Goal: Information Seeking & Learning: Stay updated

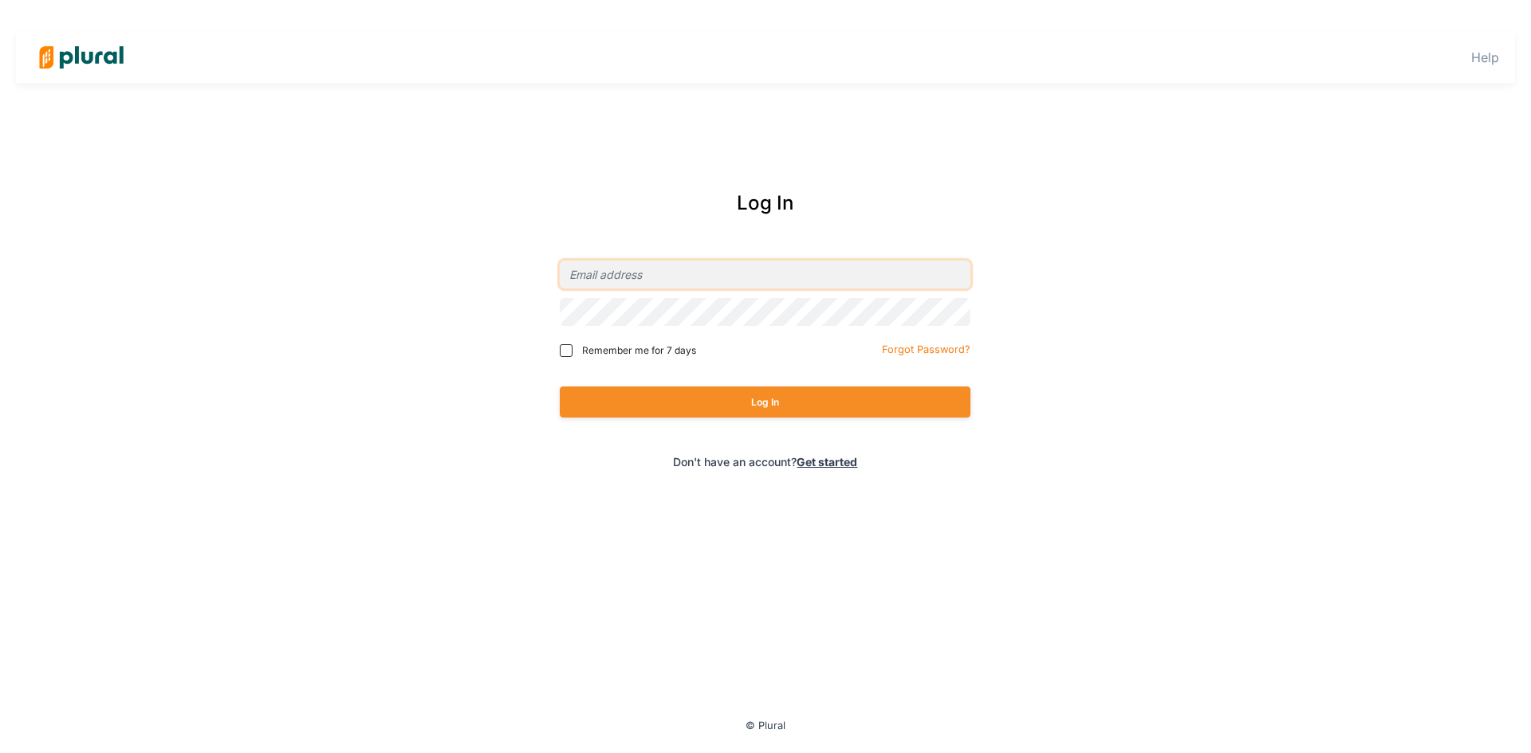
type input "[EMAIL_ADDRESS][DOMAIN_NAME]"
click at [635, 396] on button "Log In" at bounding box center [765, 402] width 411 height 31
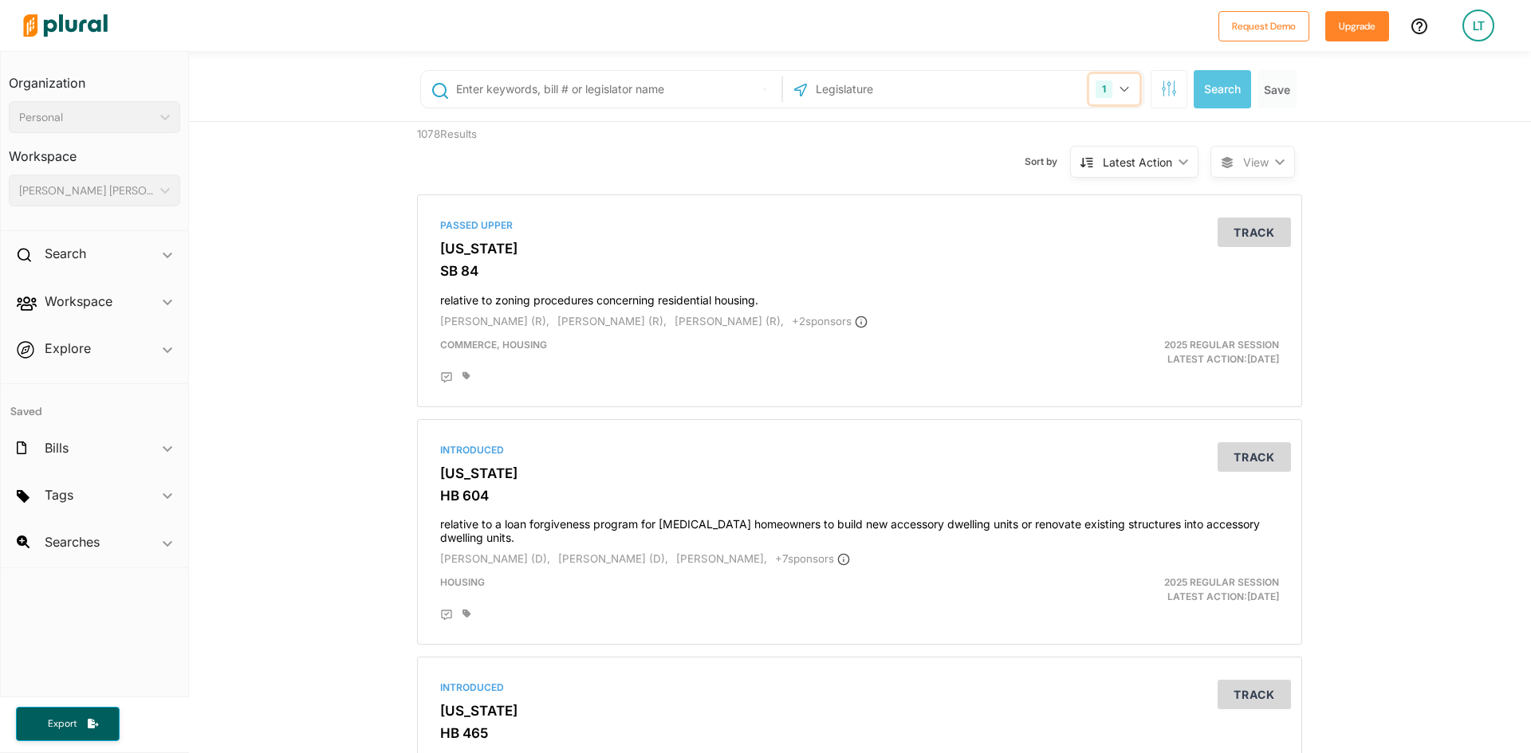
click at [1120, 94] on button "1" at bounding box center [1114, 89] width 50 height 30
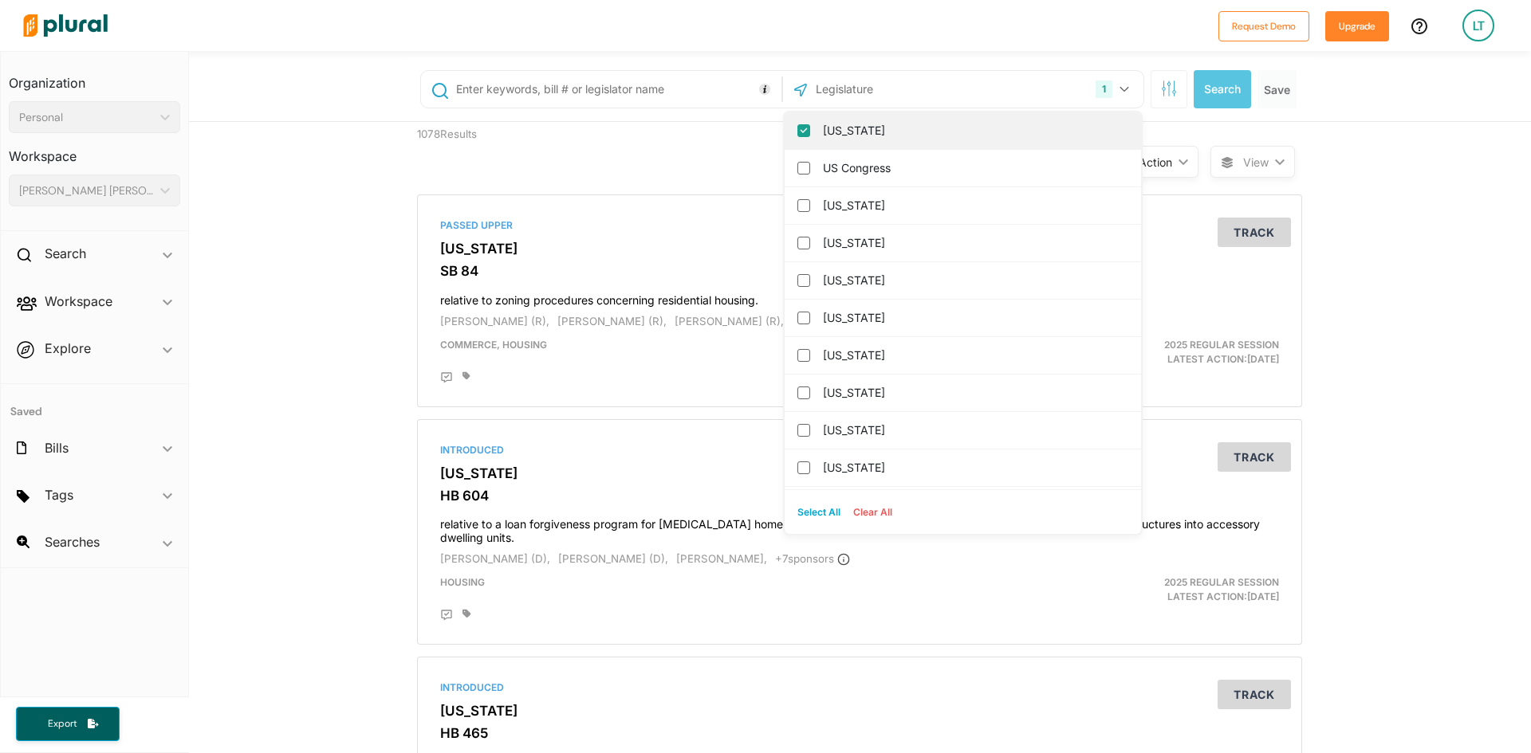
click at [802, 132] on input "[US_STATE]" at bounding box center [803, 130] width 13 height 13
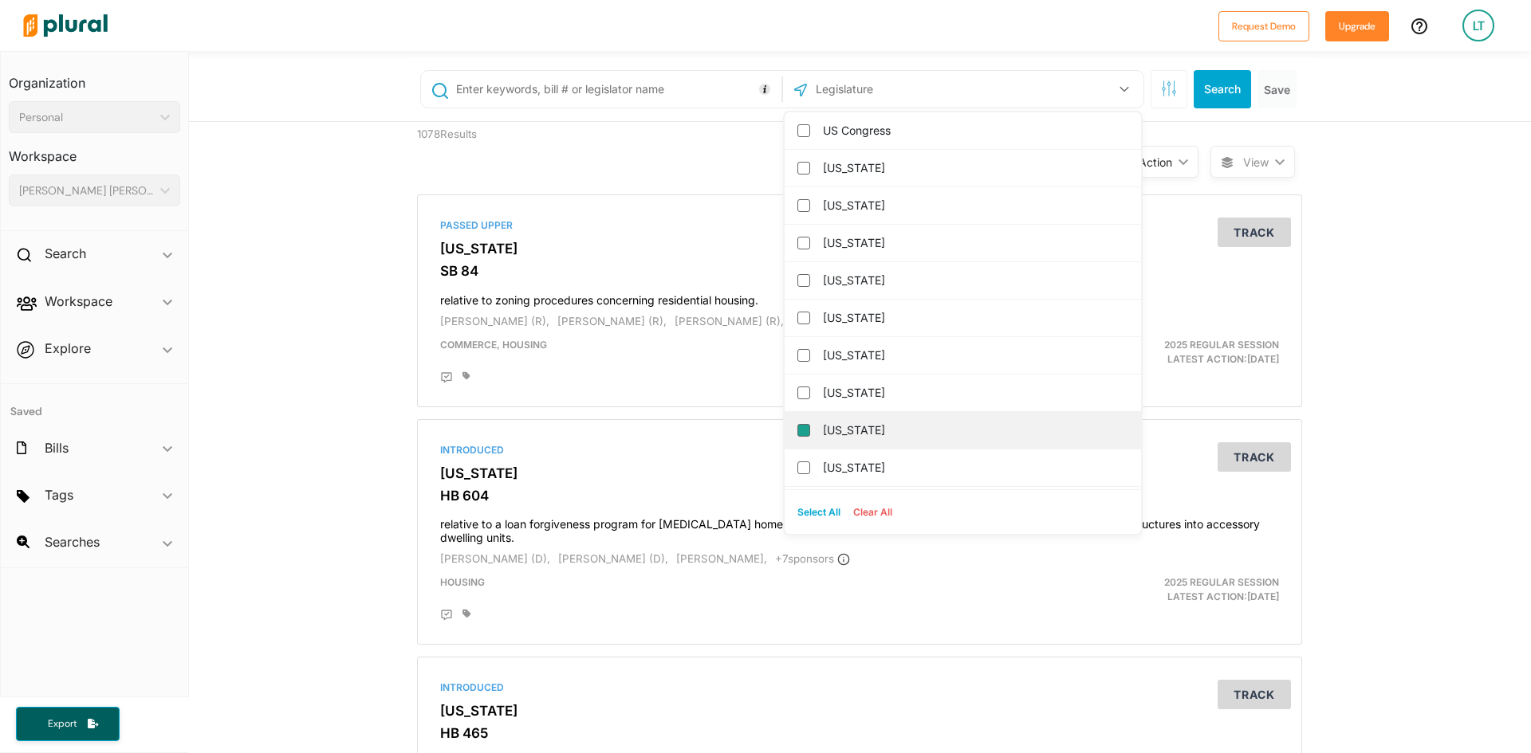
click at [797, 432] on input "[US_STATE]" at bounding box center [803, 430] width 13 height 13
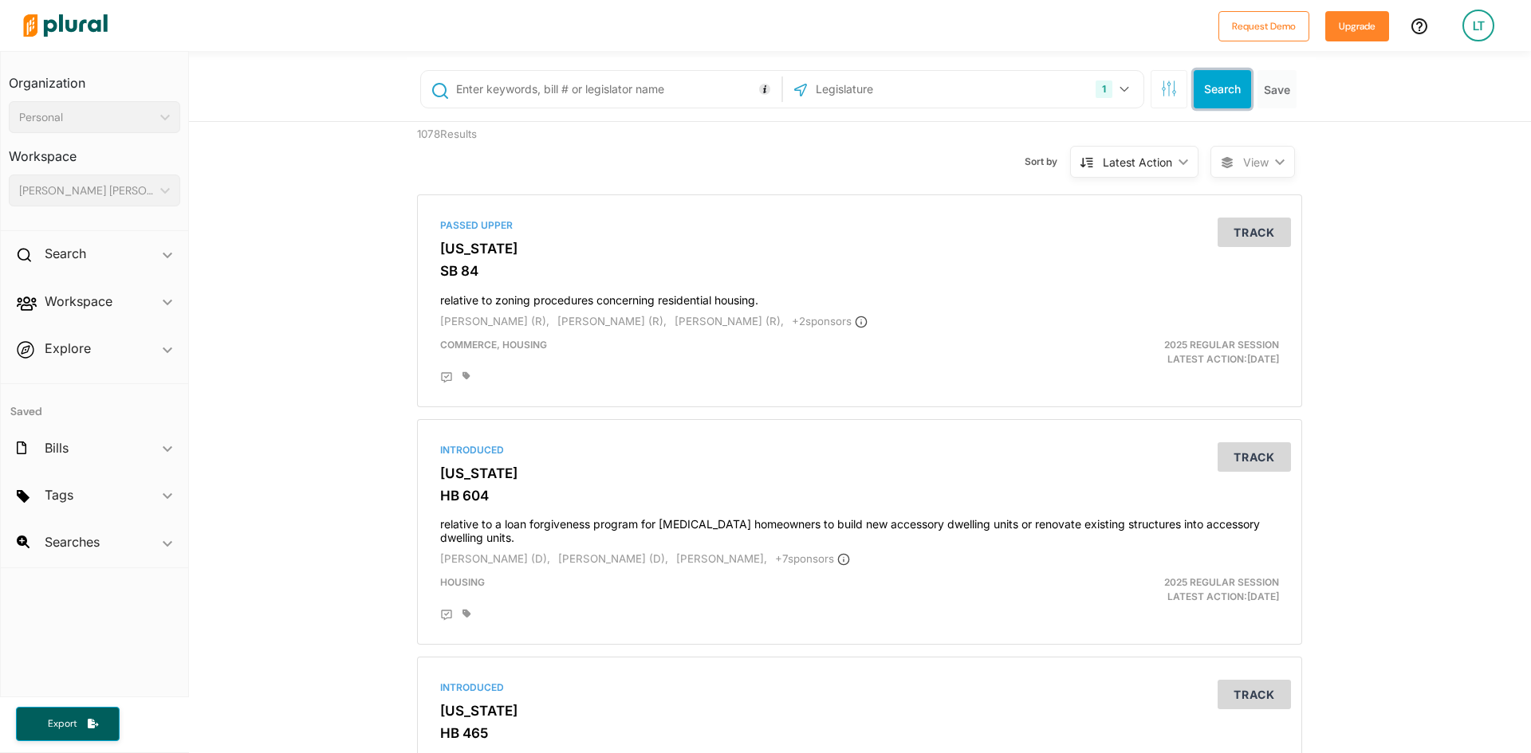
click at [1212, 75] on button "Search" at bounding box center [1222, 89] width 57 height 38
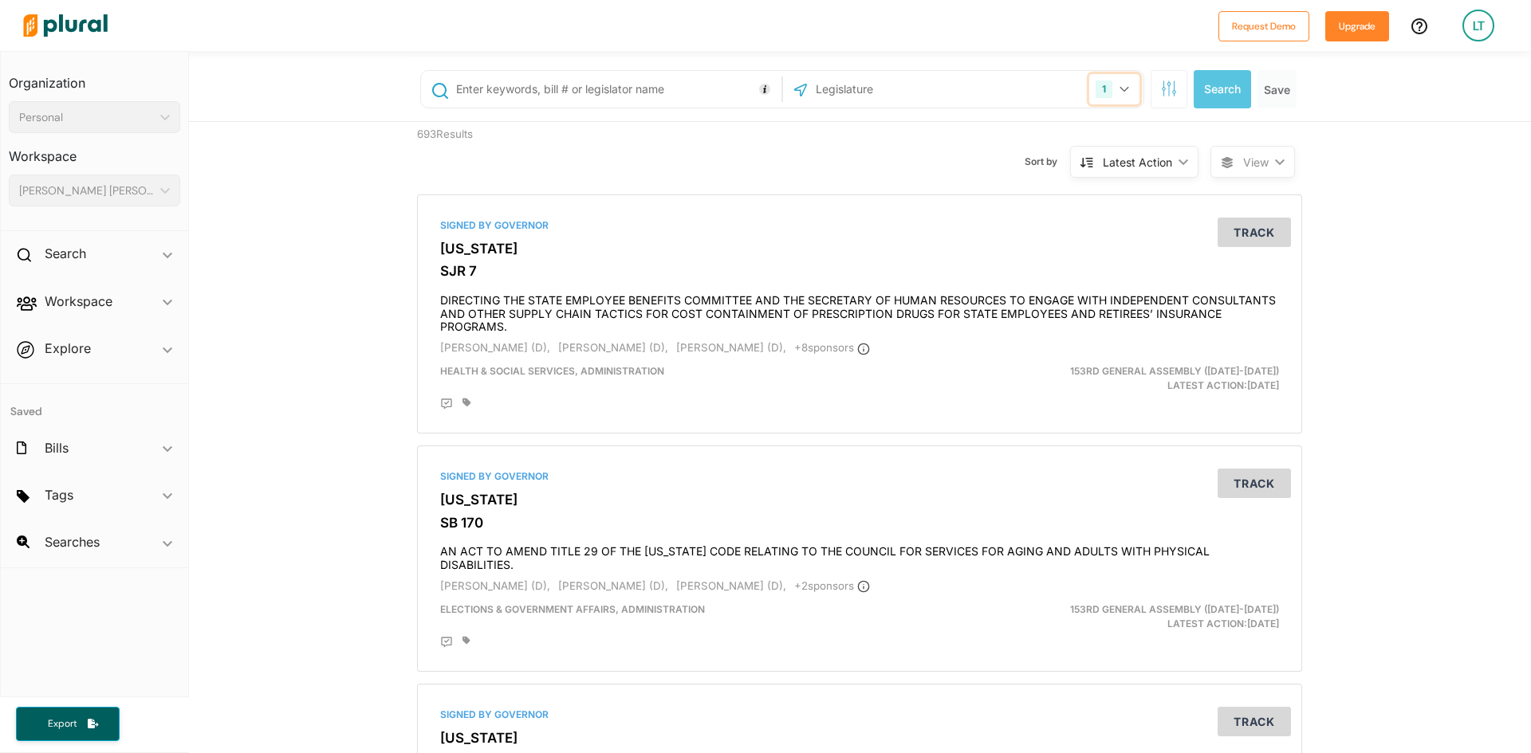
click at [1116, 94] on button "1" at bounding box center [1114, 89] width 50 height 30
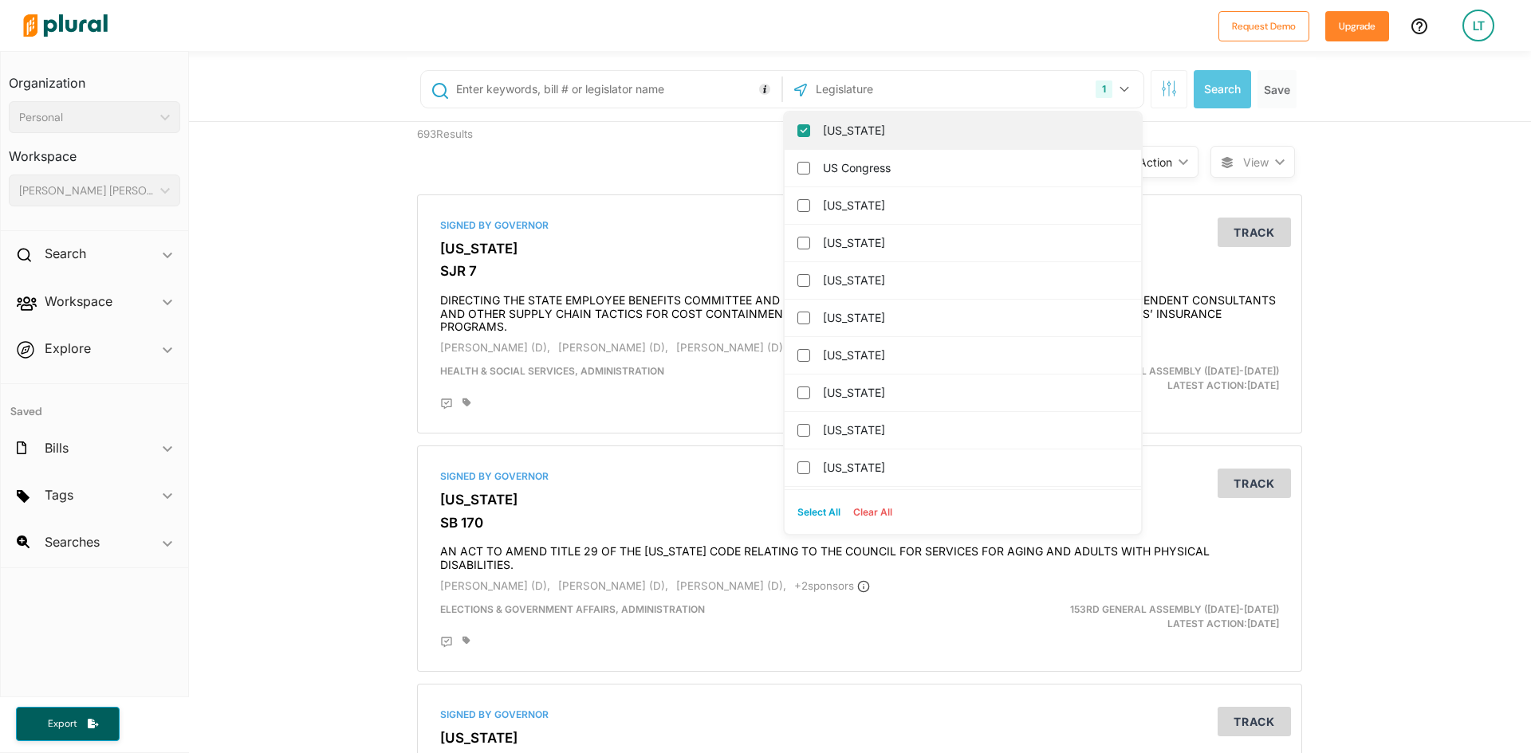
click at [797, 135] on input "[US_STATE]" at bounding box center [803, 130] width 13 height 13
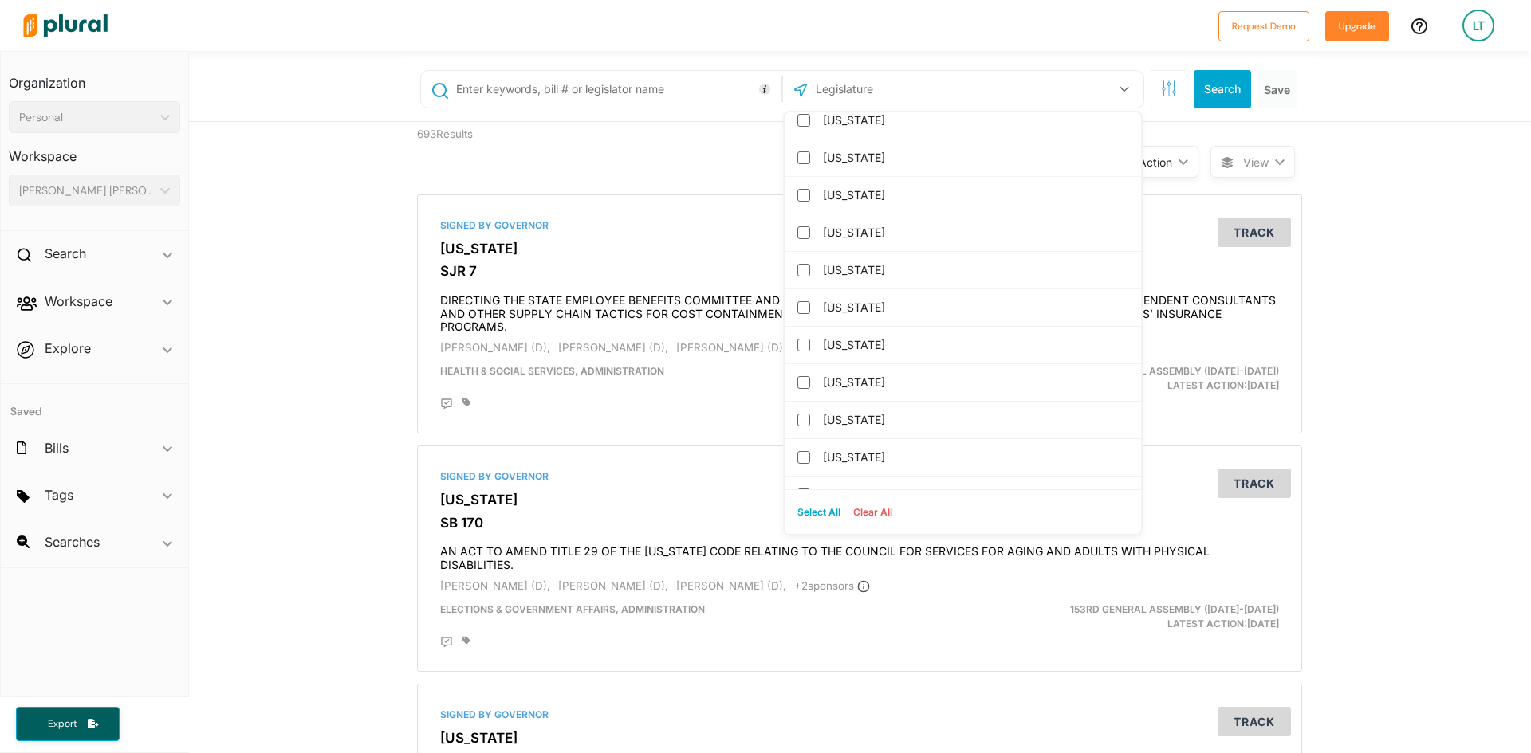
scroll to position [957, 0]
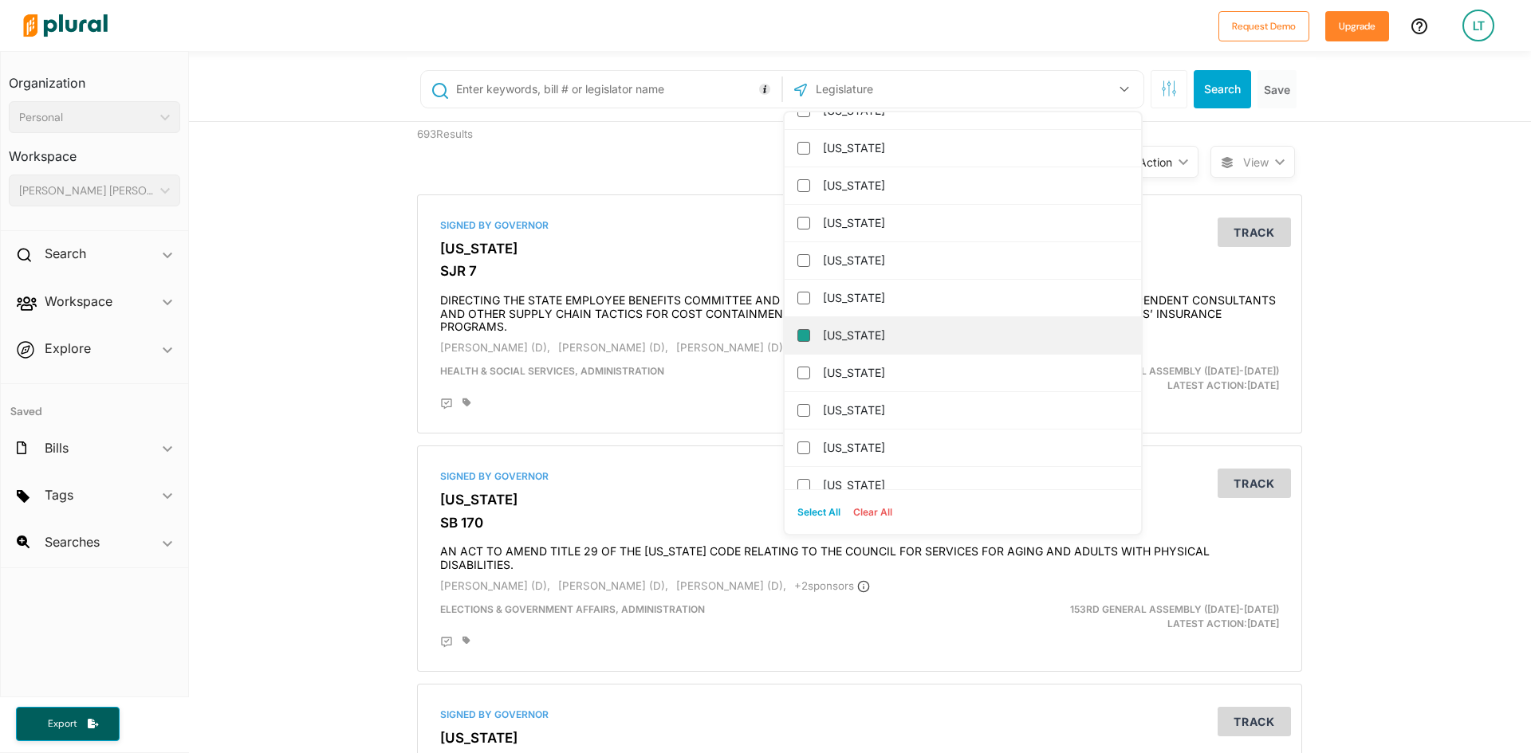
click at [797, 337] on input "[US_STATE]" at bounding box center [803, 335] width 13 height 13
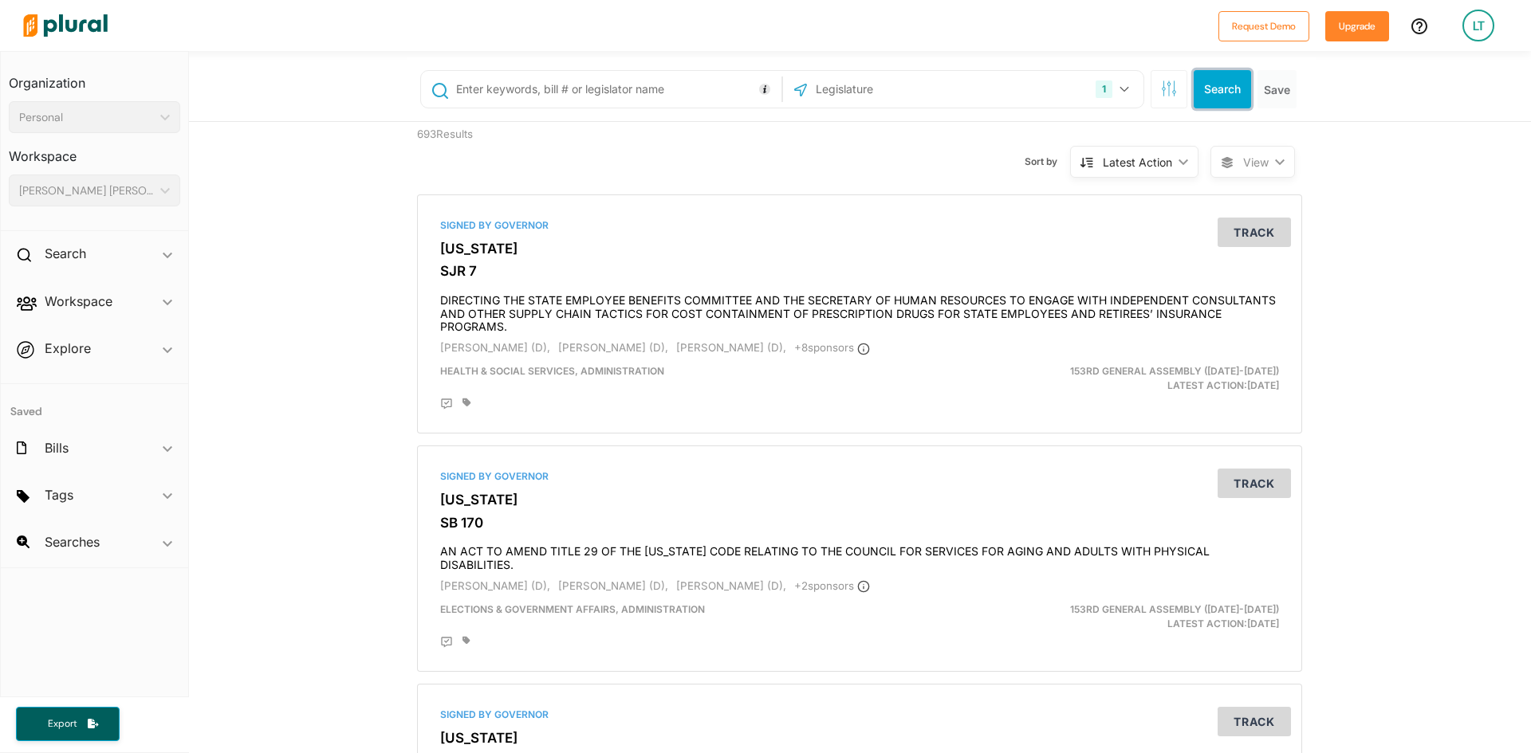
click at [1225, 87] on button "Search" at bounding box center [1222, 89] width 57 height 38
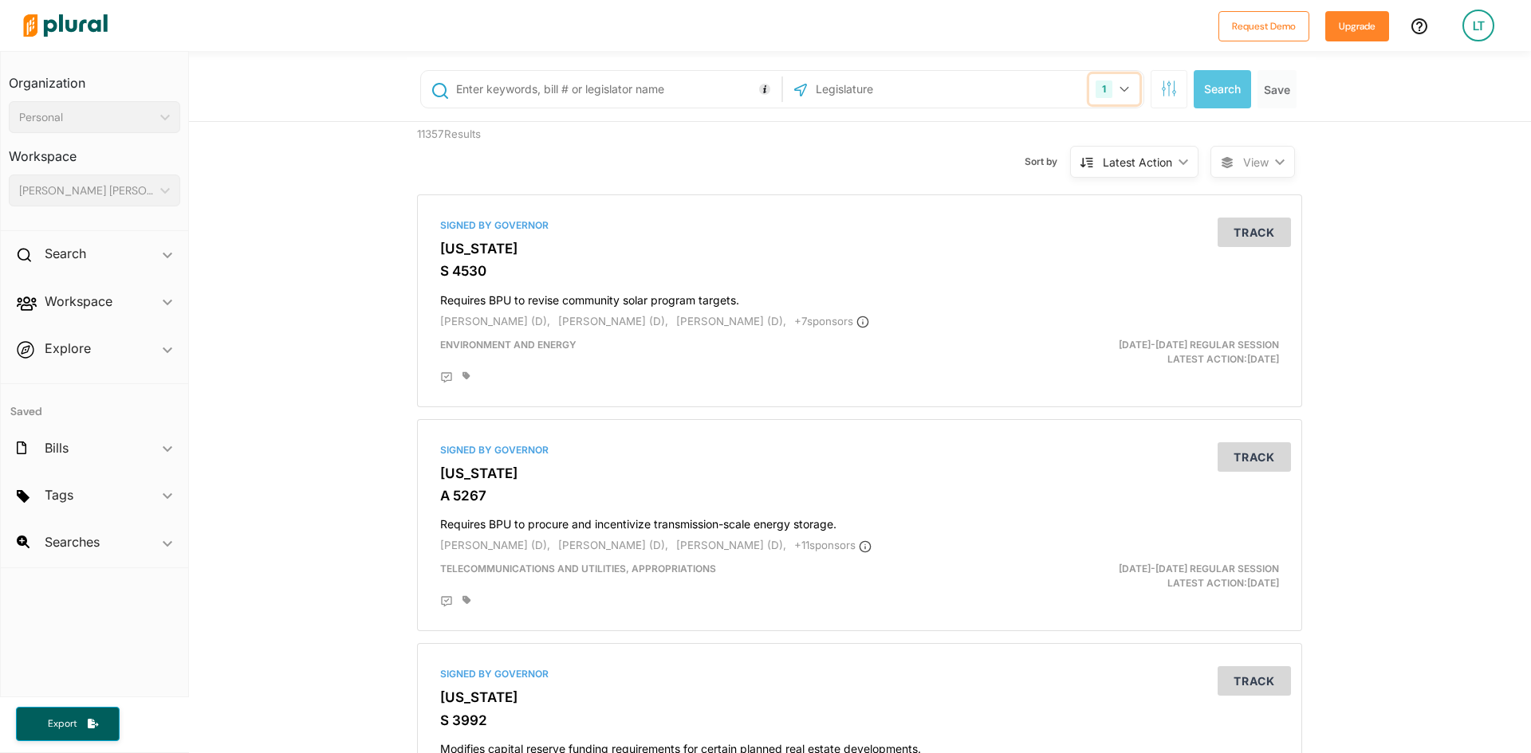
click at [1118, 93] on button "1" at bounding box center [1114, 89] width 50 height 30
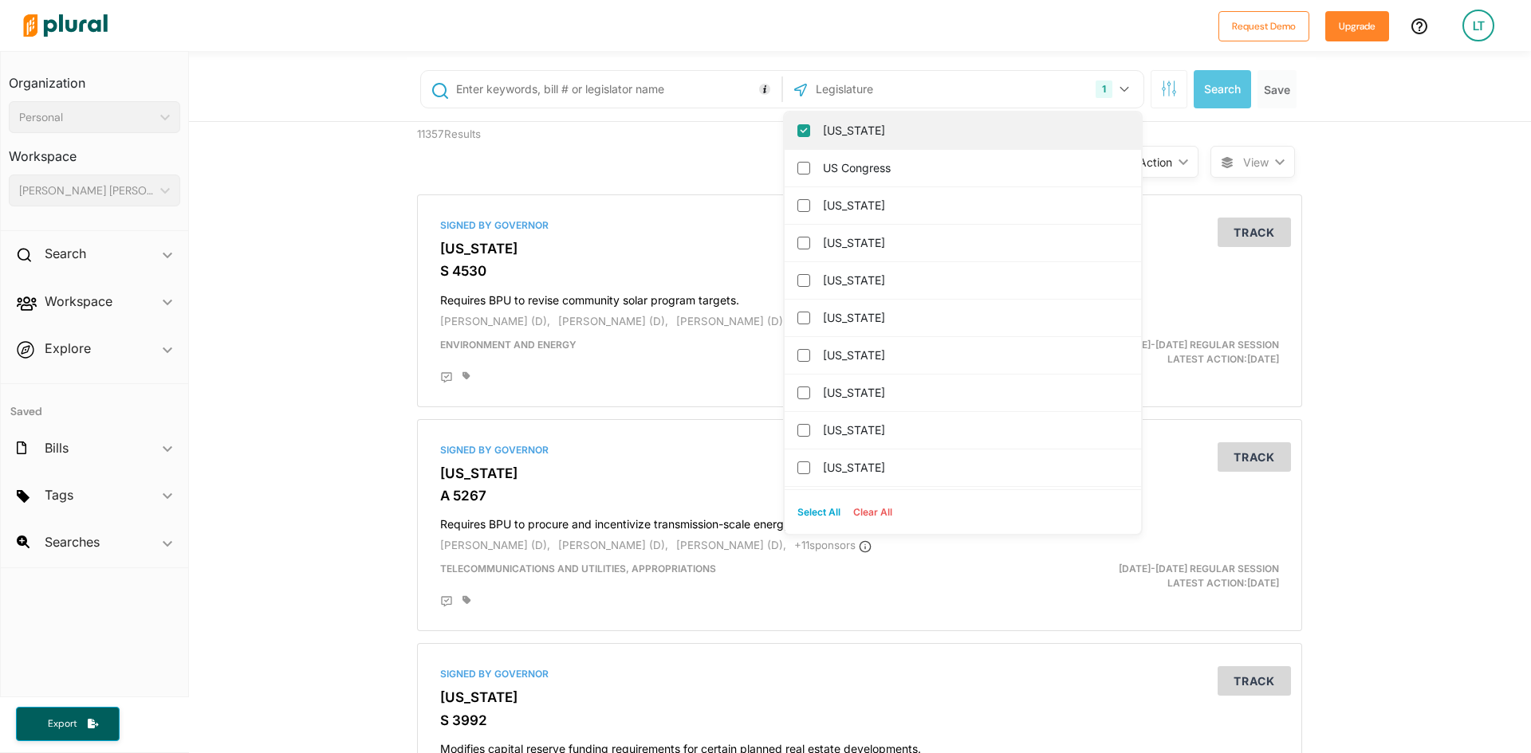
click at [797, 133] on input "[US_STATE]" at bounding box center [803, 130] width 13 height 13
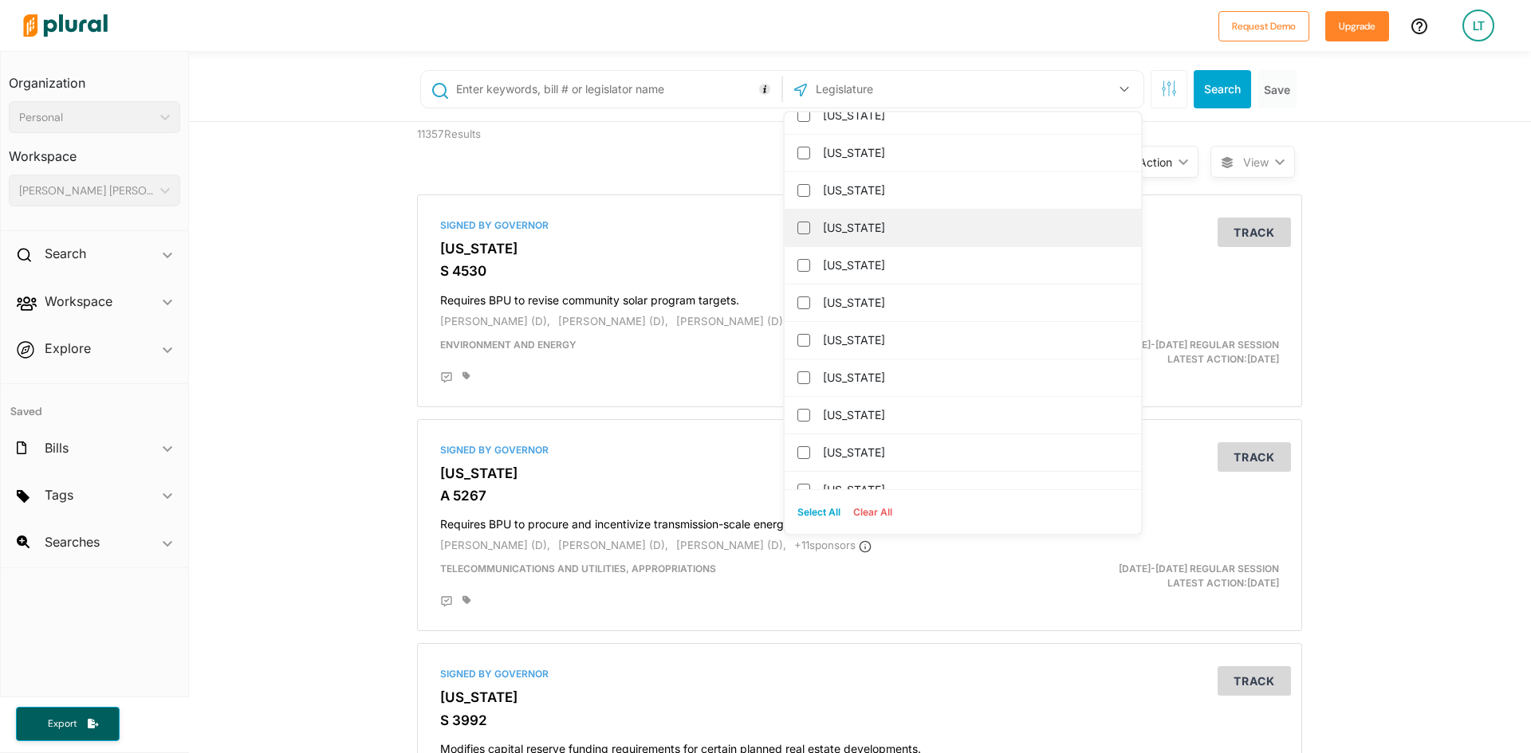
scroll to position [957, 0]
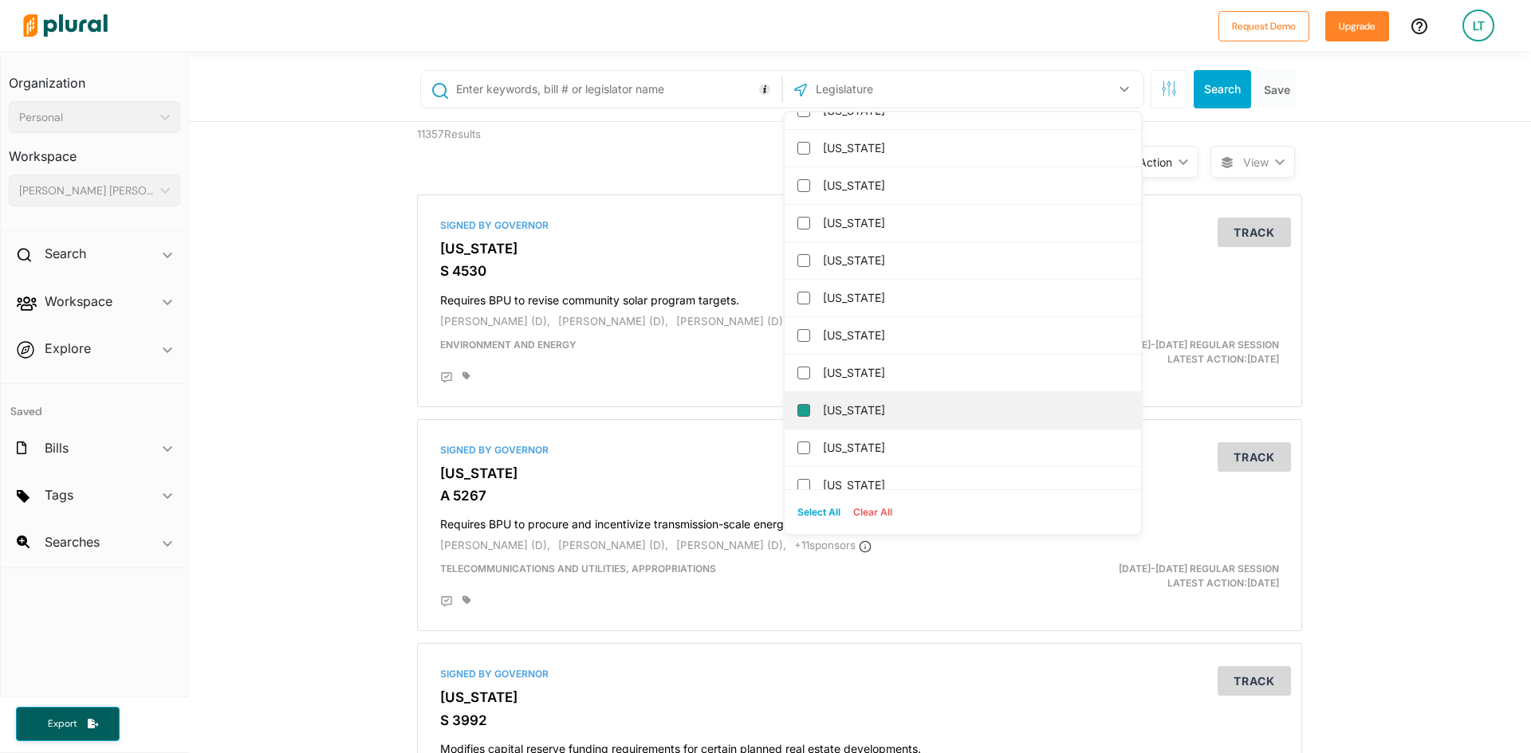
click at [797, 409] on input "[US_STATE]" at bounding box center [803, 410] width 13 height 13
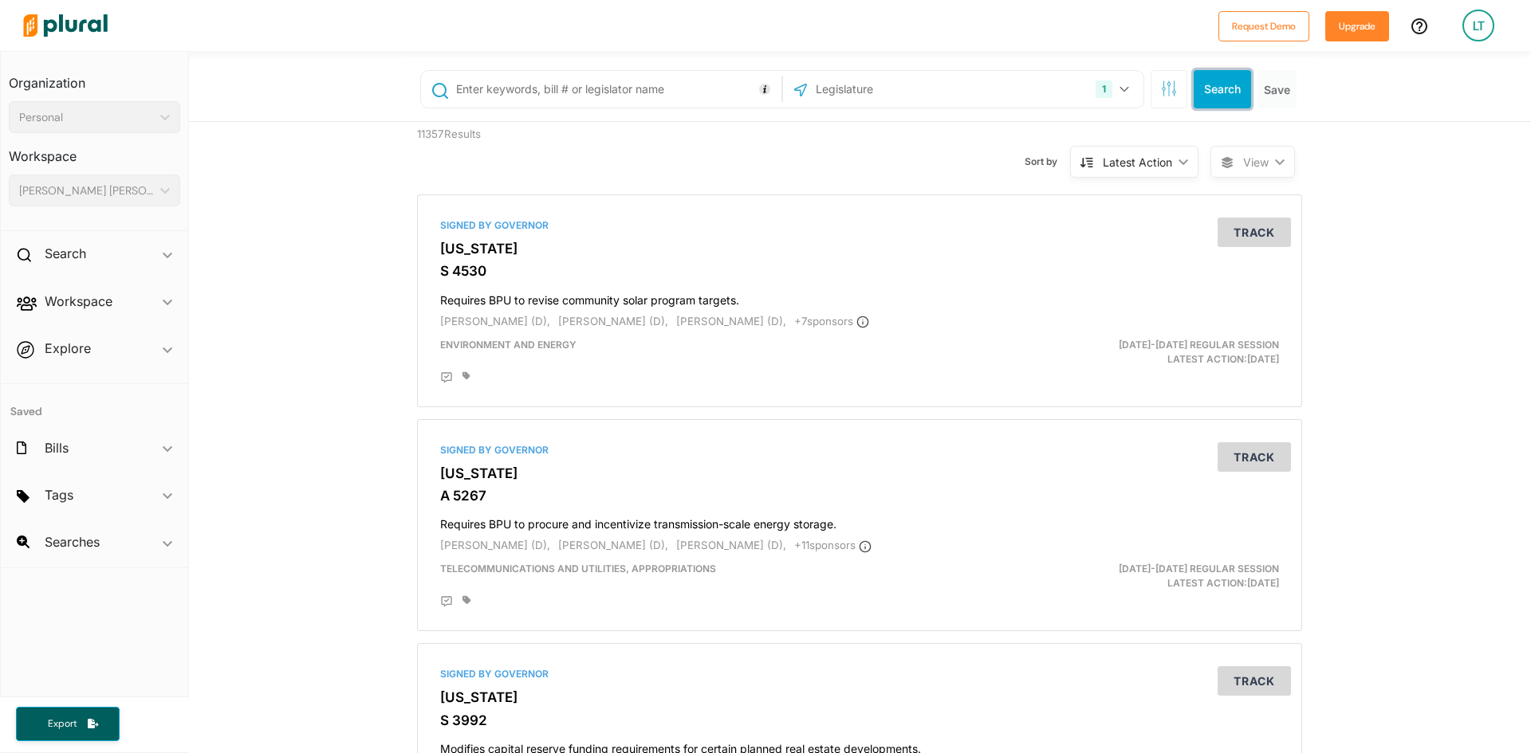
click at [1217, 83] on button "Search" at bounding box center [1222, 89] width 57 height 38
